Goal: Information Seeking & Learning: Learn about a topic

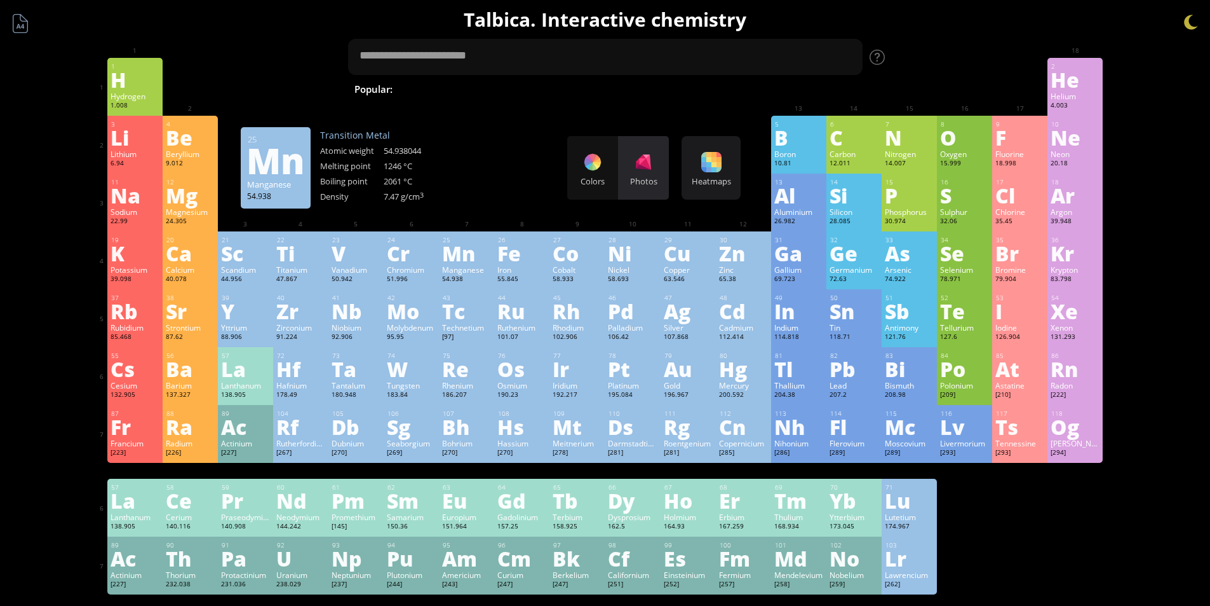
click at [630, 161] on div "Photos" at bounding box center [643, 168] width 51 height 64
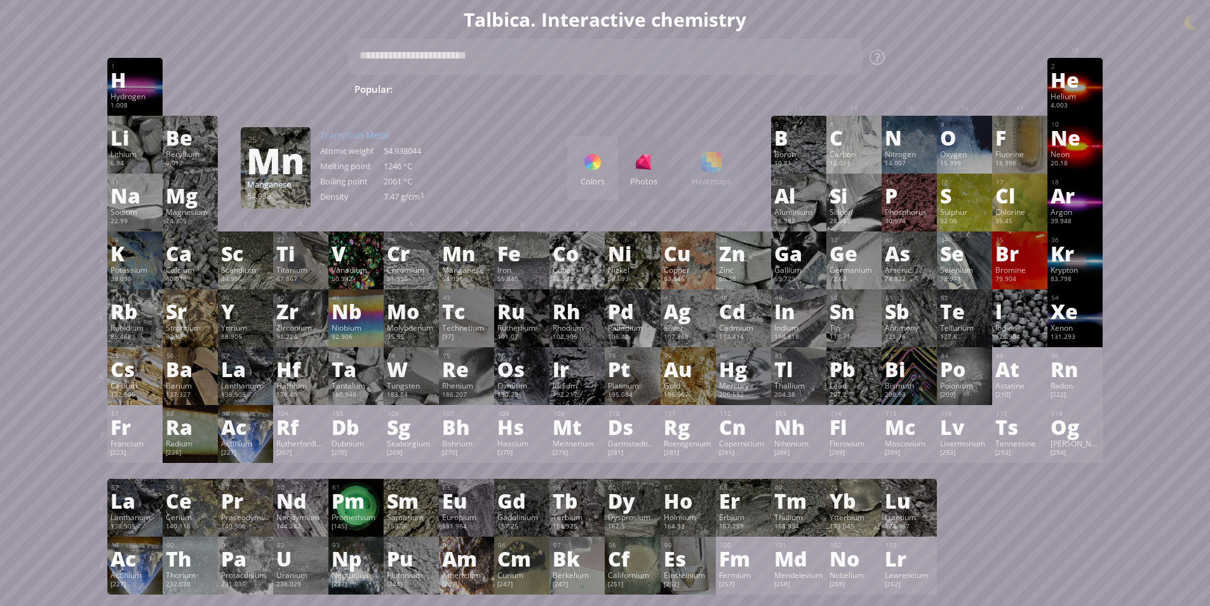
click at [600, 157] on div at bounding box center [593, 162] width 20 height 20
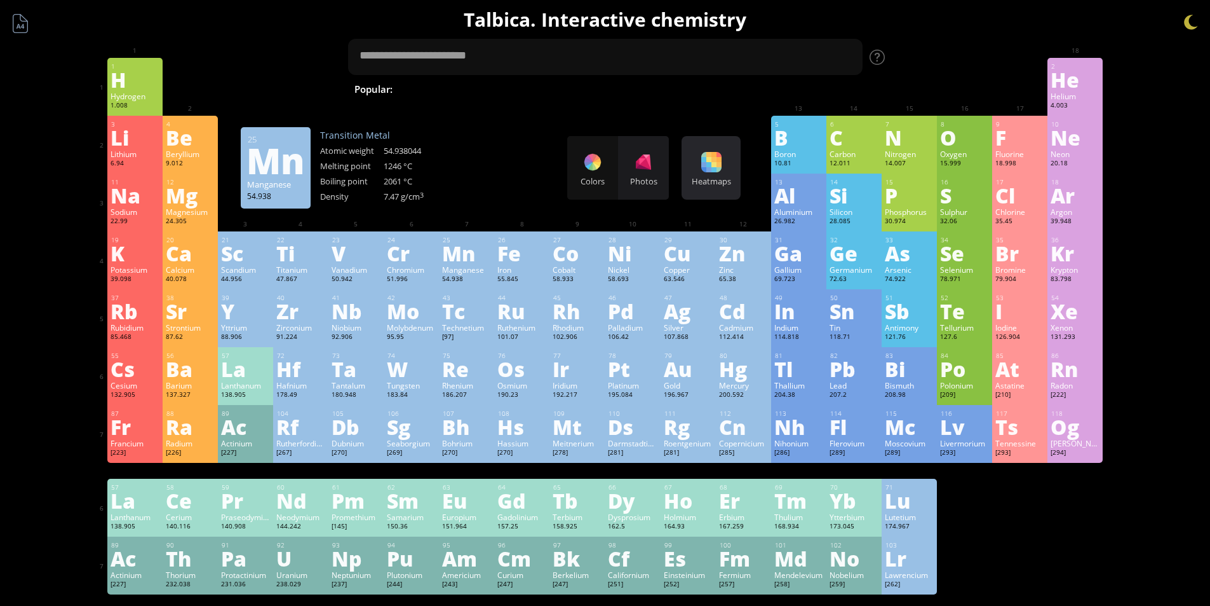
click at [708, 166] on div at bounding box center [711, 162] width 20 height 20
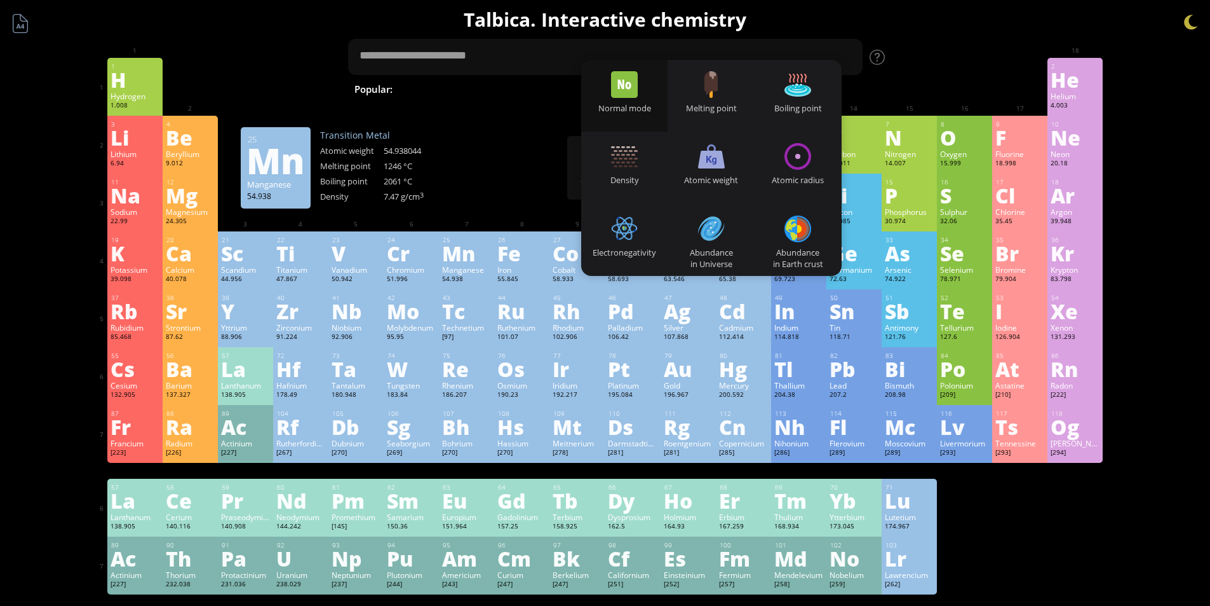
click at [642, 105] on div "Normal mode" at bounding box center [624, 107] width 87 height 11
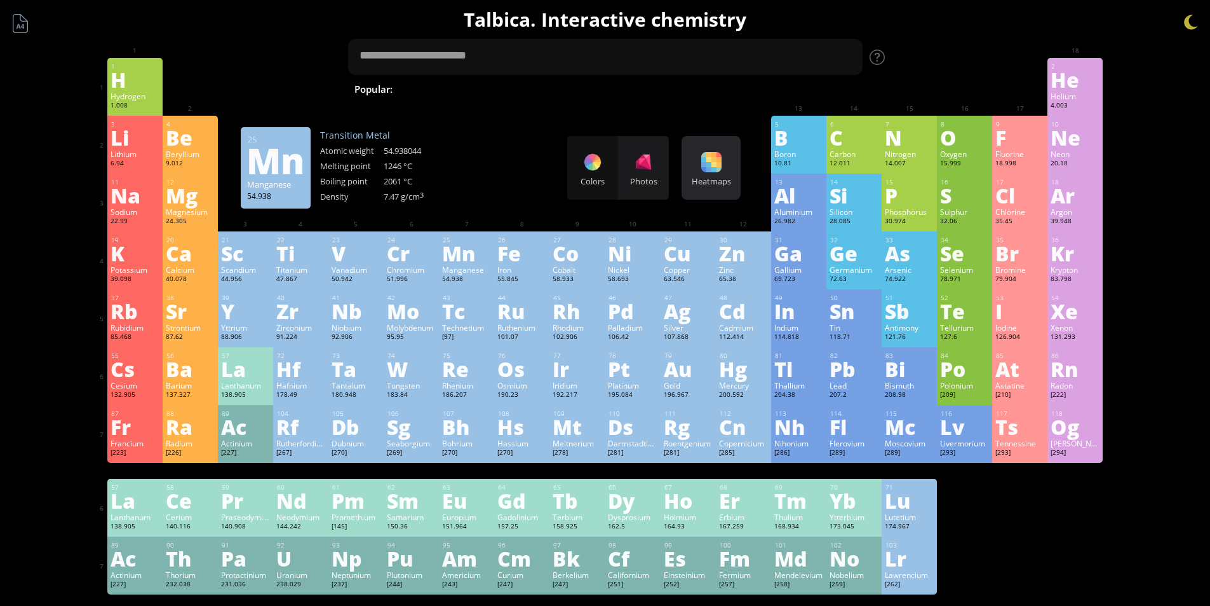
click at [706, 167] on div at bounding box center [711, 162] width 20 height 20
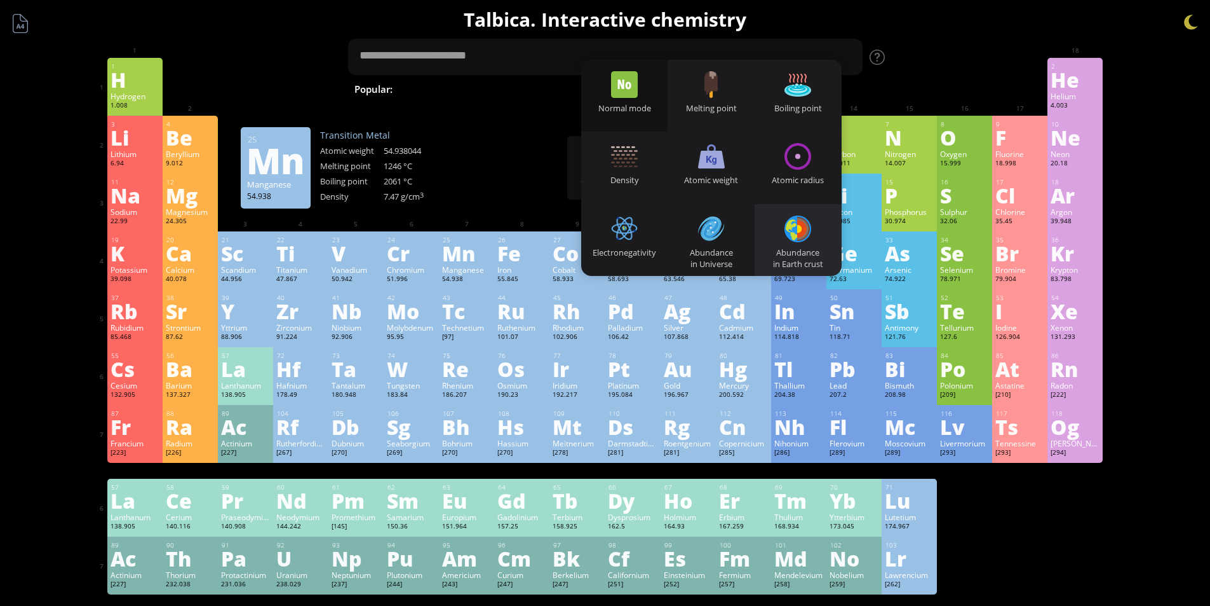
click at [778, 224] on div "Abundance in Earth crust" at bounding box center [798, 240] width 87 height 72
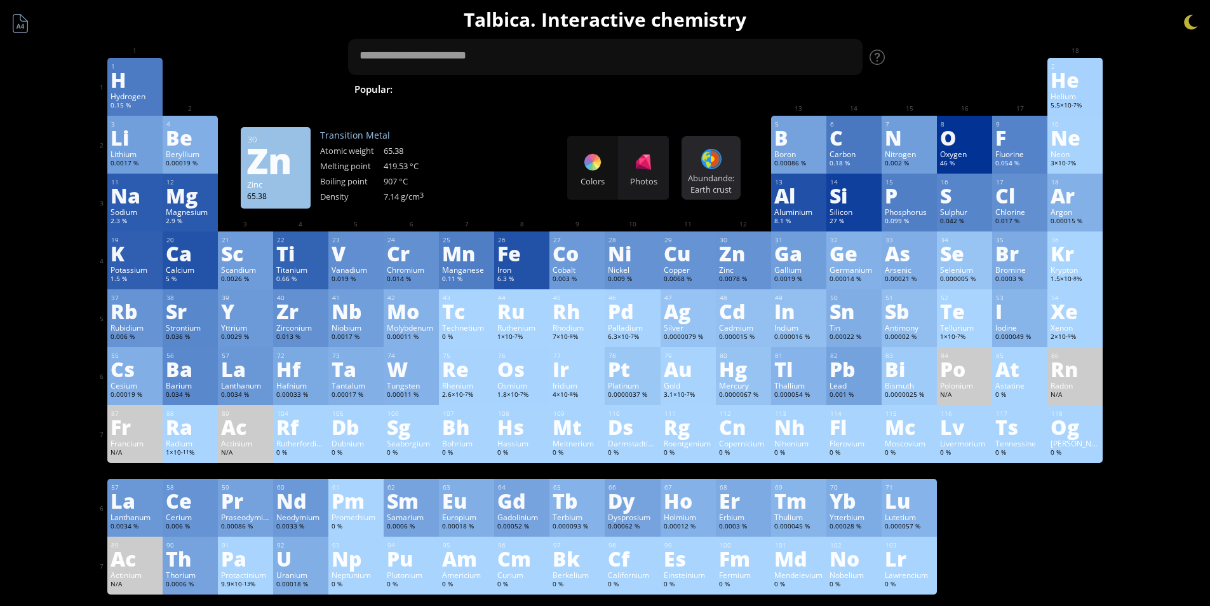
click at [714, 186] on div "Abundande: Earth crust" at bounding box center [711, 183] width 53 height 23
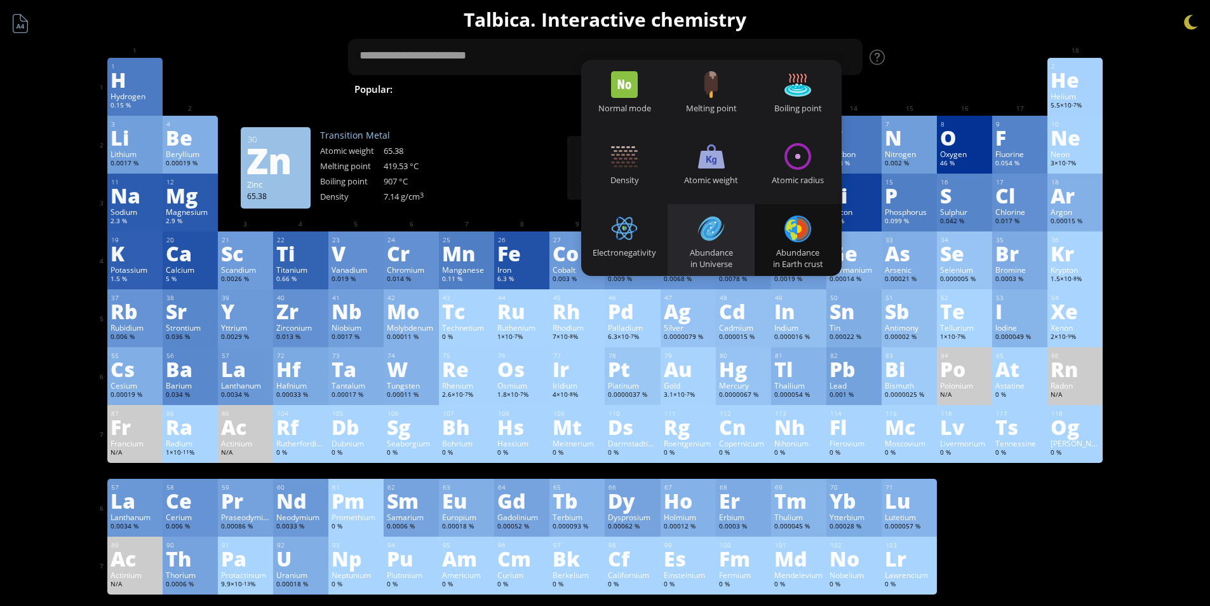
click at [714, 213] on div "Abundance in Universe" at bounding box center [711, 240] width 87 height 72
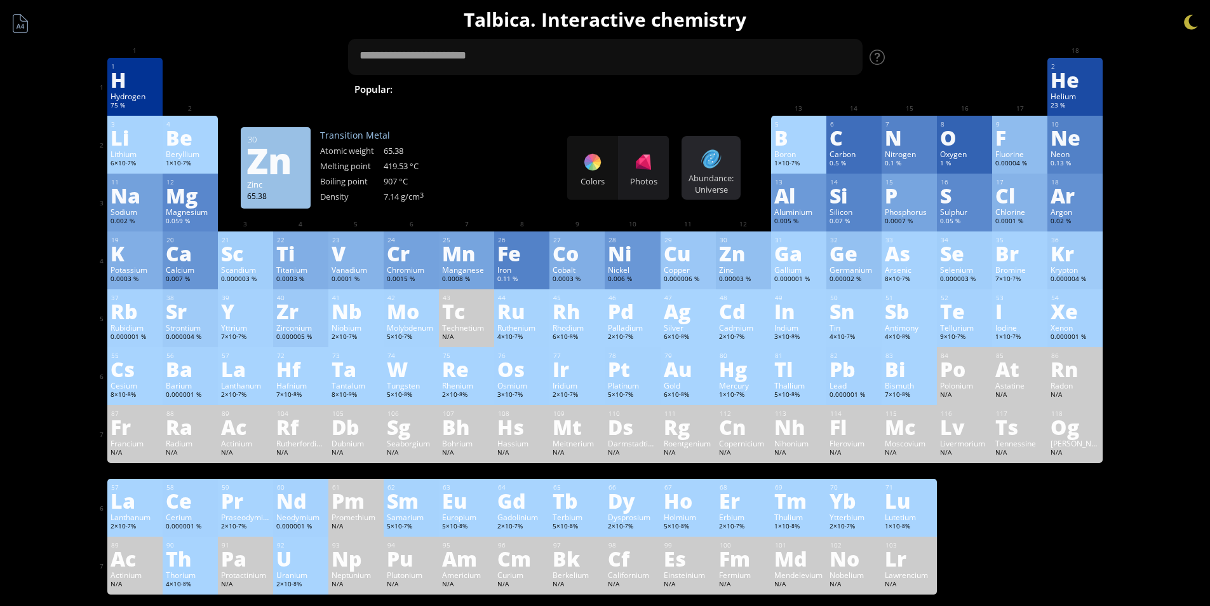
click at [705, 186] on div "Abundance: Universe" at bounding box center [711, 183] width 53 height 23
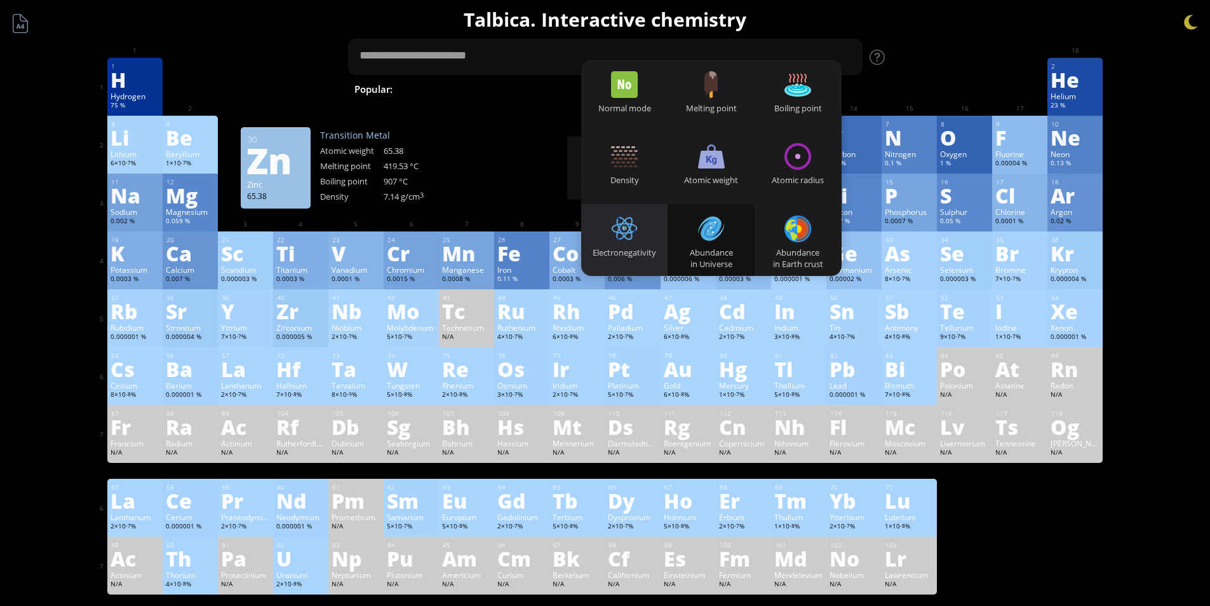
click at [643, 213] on div "Electronegativity" at bounding box center [624, 240] width 87 height 72
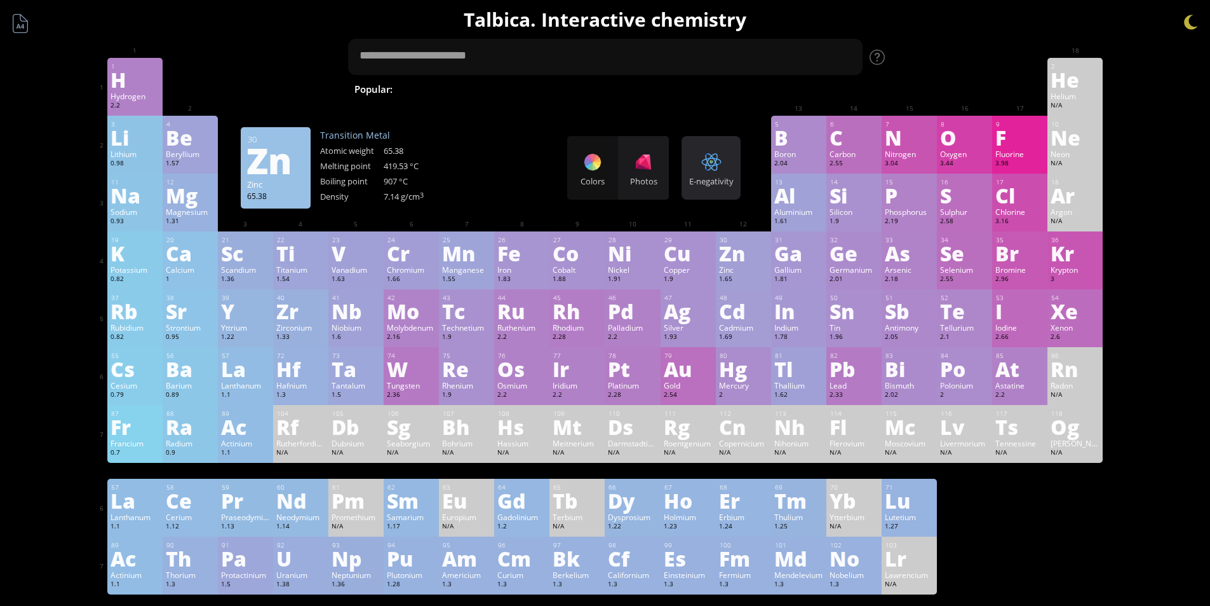
click at [719, 181] on div "E-negativity" at bounding box center [711, 180] width 53 height 11
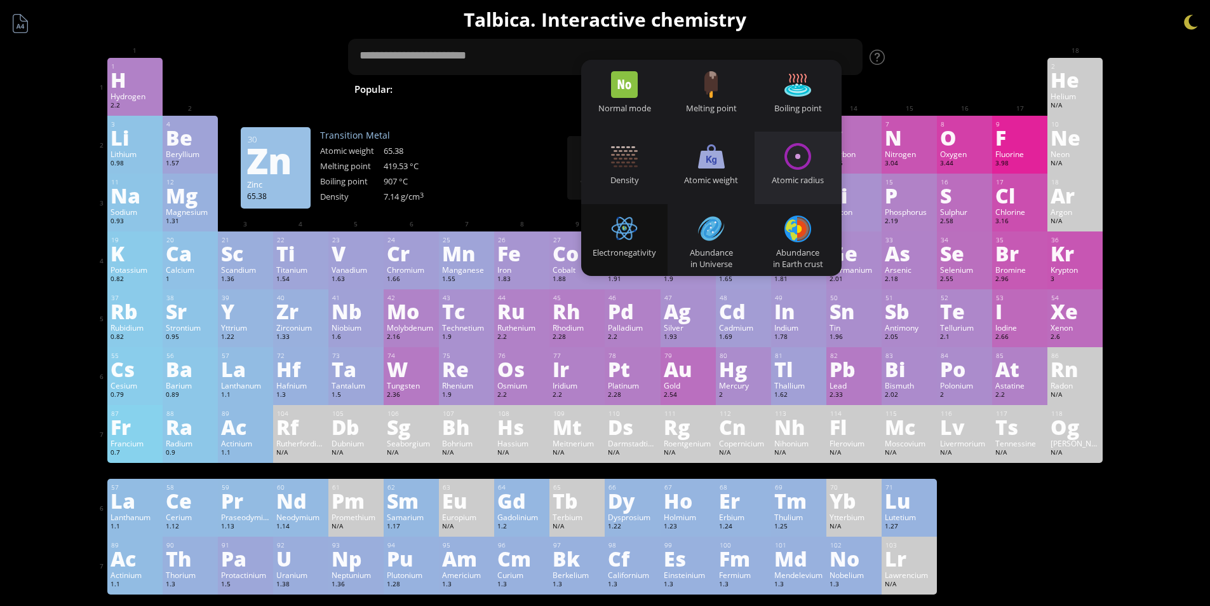
click at [792, 165] on div at bounding box center [798, 156] width 27 height 27
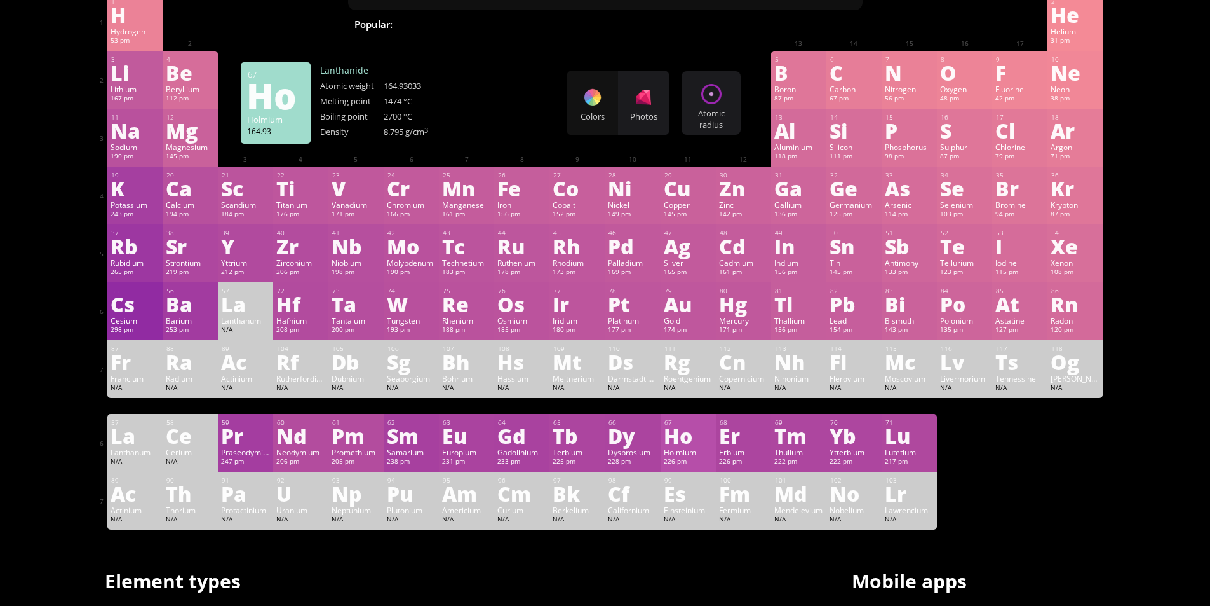
scroll to position [64, 0]
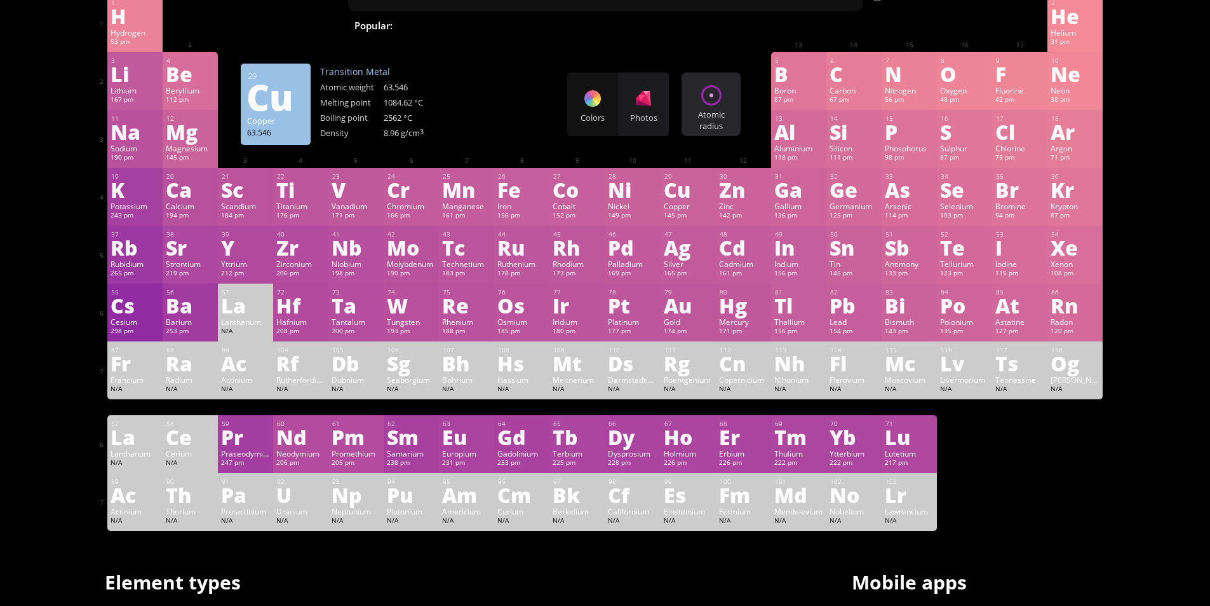
click at [720, 129] on div "Atomic radius" at bounding box center [711, 120] width 53 height 23
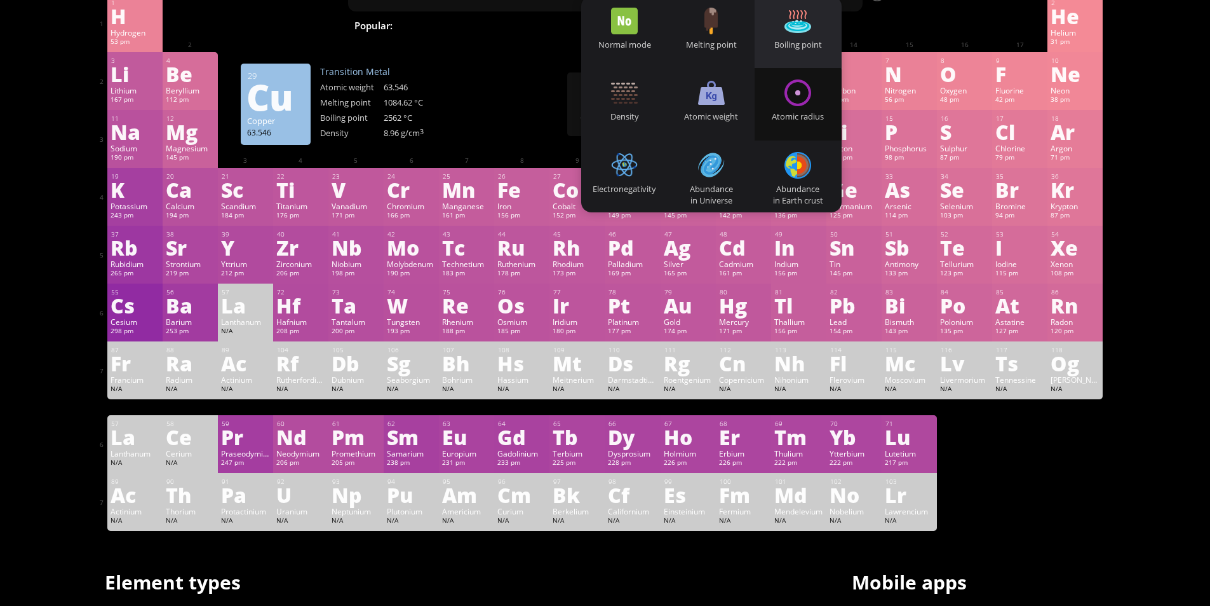
click at [797, 42] on div "Boiling point" at bounding box center [798, 44] width 87 height 11
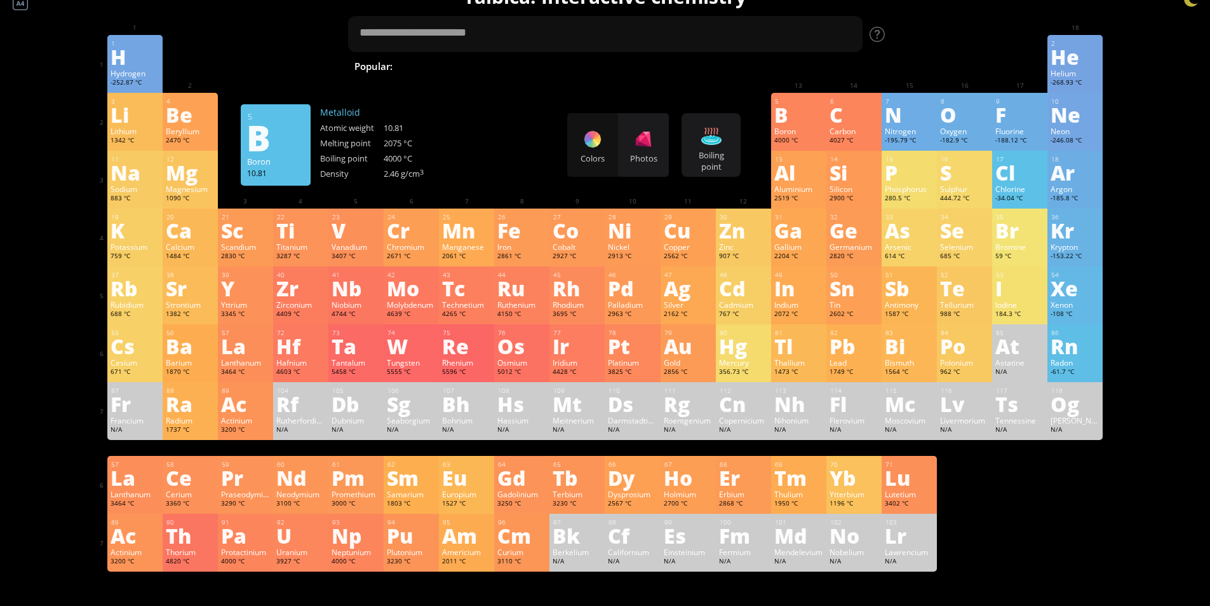
scroll to position [0, 0]
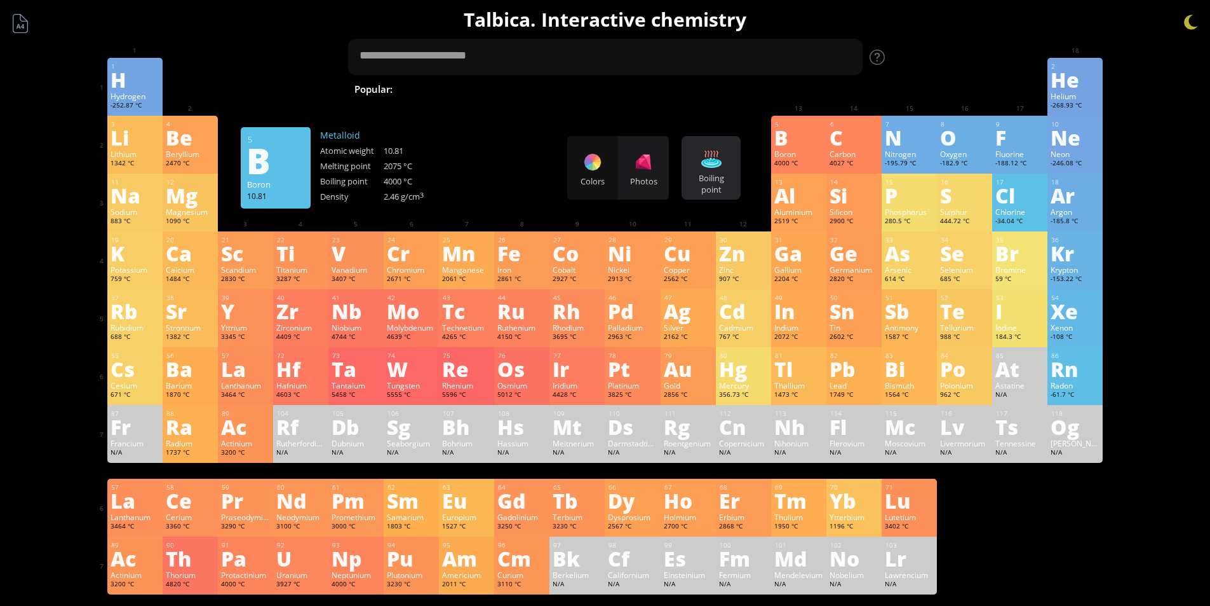
click at [712, 176] on div "Boiling point" at bounding box center [711, 183] width 53 height 23
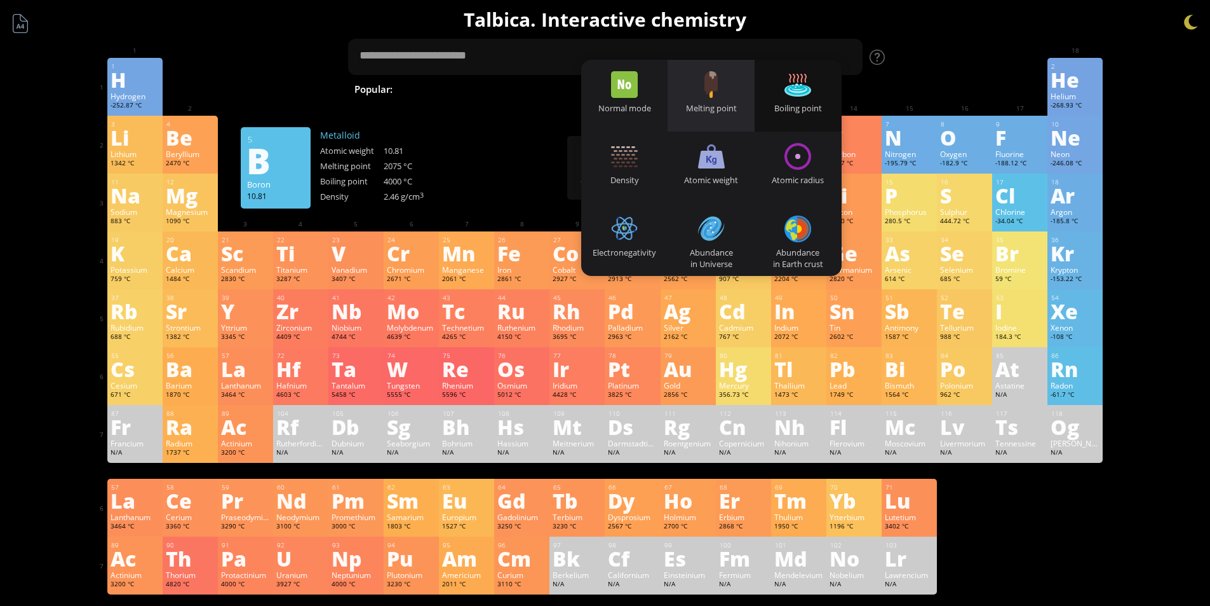
click at [731, 100] on div "Melting point" at bounding box center [711, 96] width 87 height 72
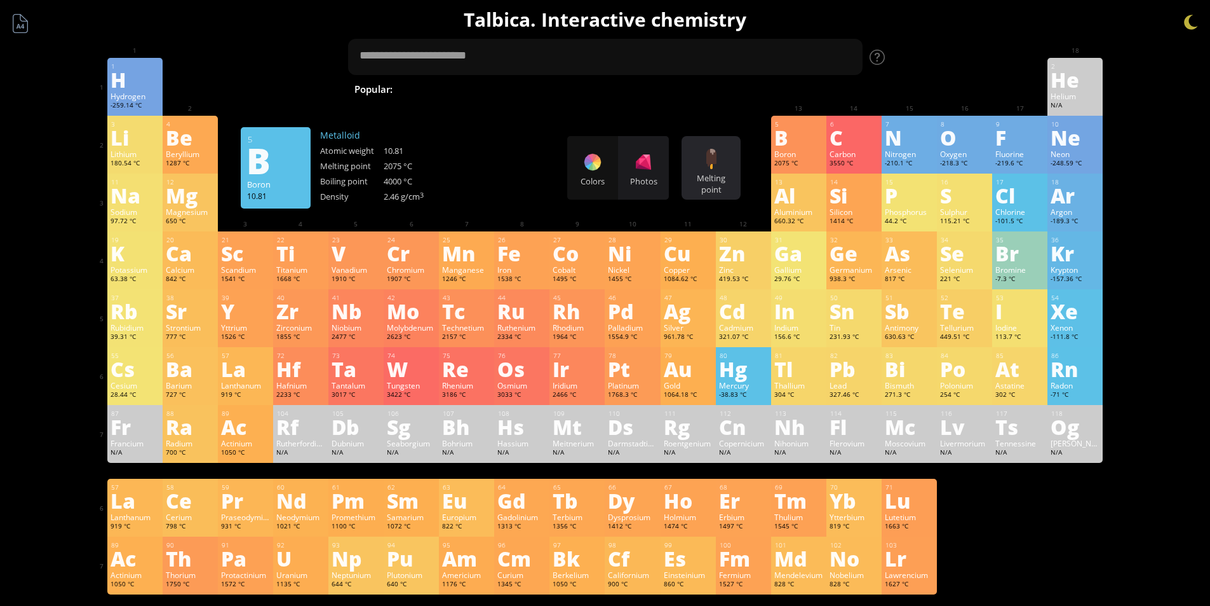
click at [720, 158] on div at bounding box center [711, 159] width 20 height 20
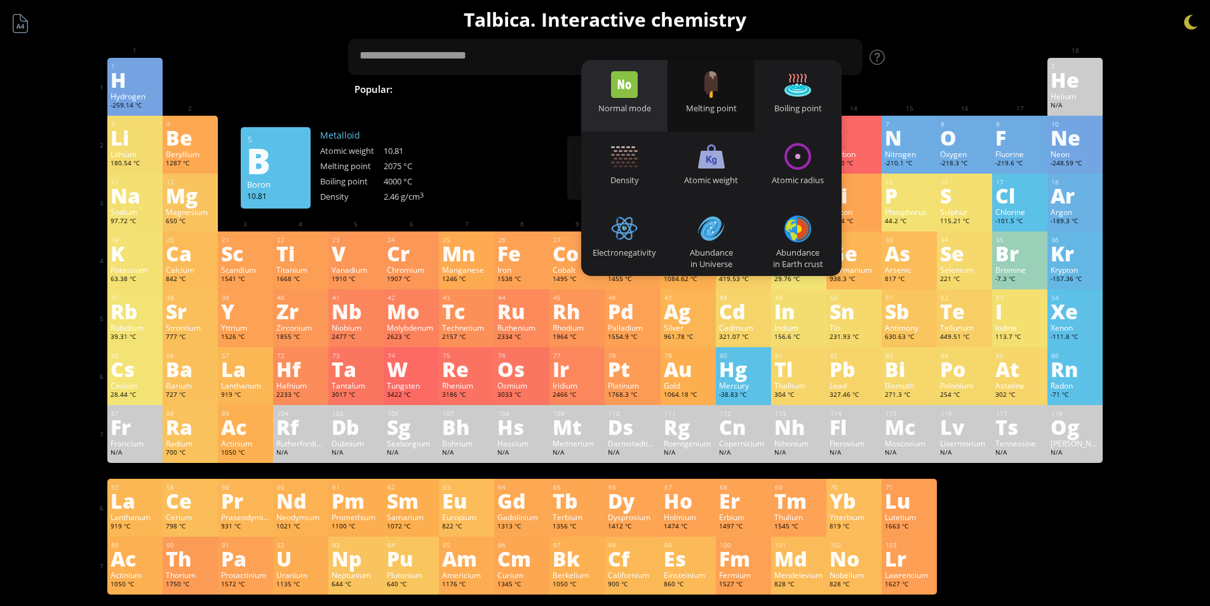
click at [649, 101] on div "Normal mode" at bounding box center [624, 96] width 87 height 72
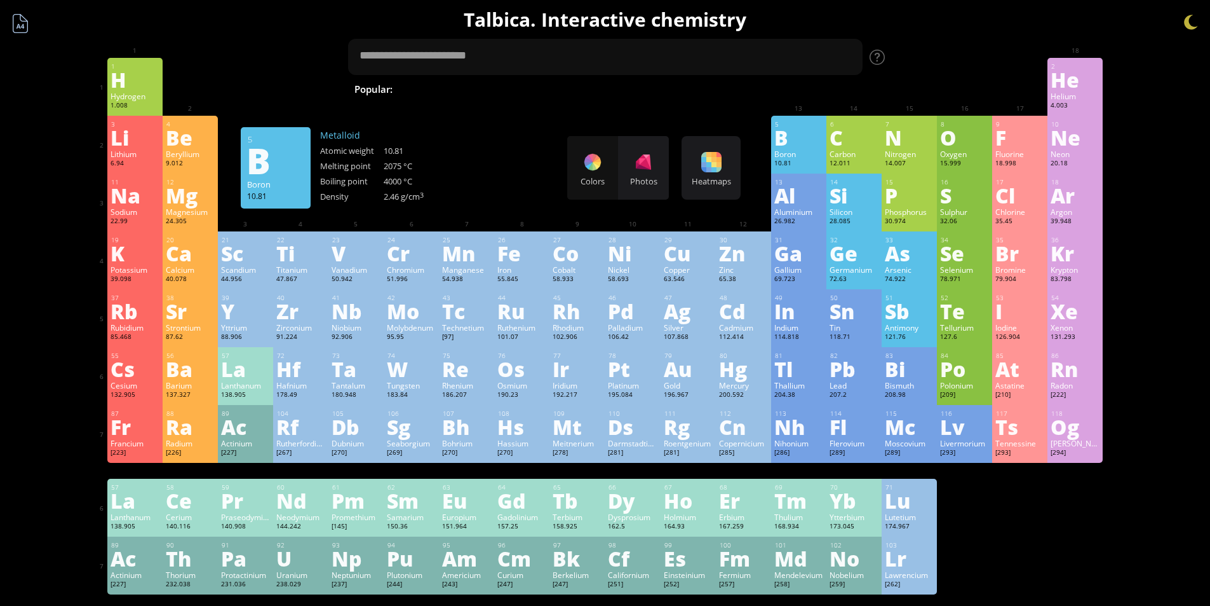
click at [16, 25] on div at bounding box center [20, 23] width 24 height 24
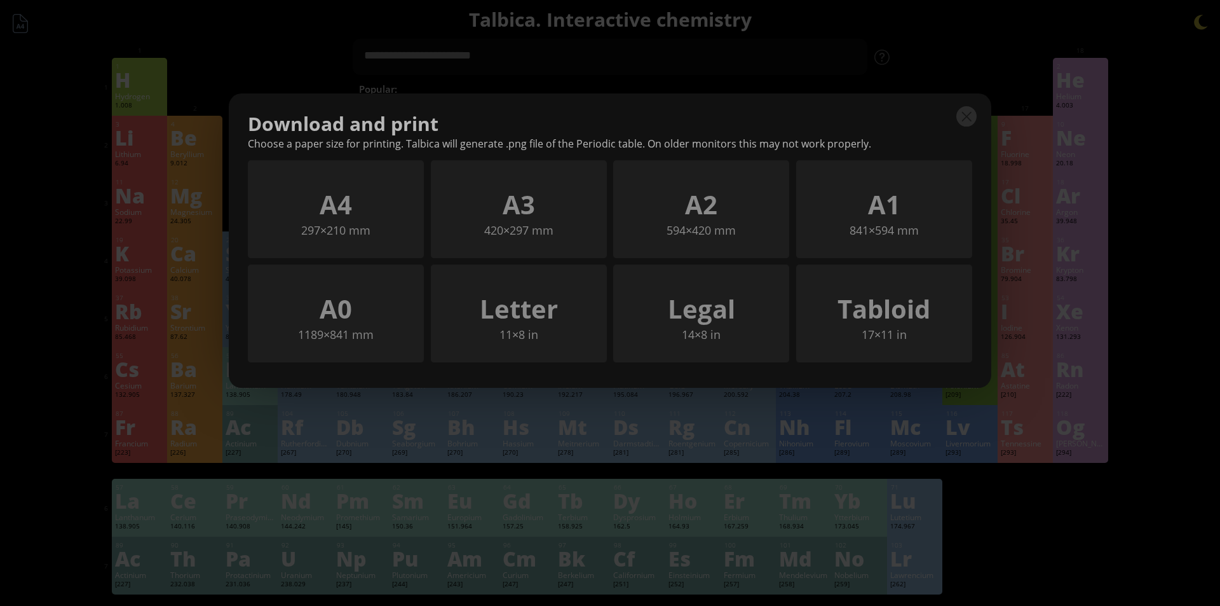
click at [951, 119] on div "Download and print" at bounding box center [610, 124] width 724 height 26
click at [966, 118] on div at bounding box center [966, 116] width 20 height 20
